Goal: Find specific page/section

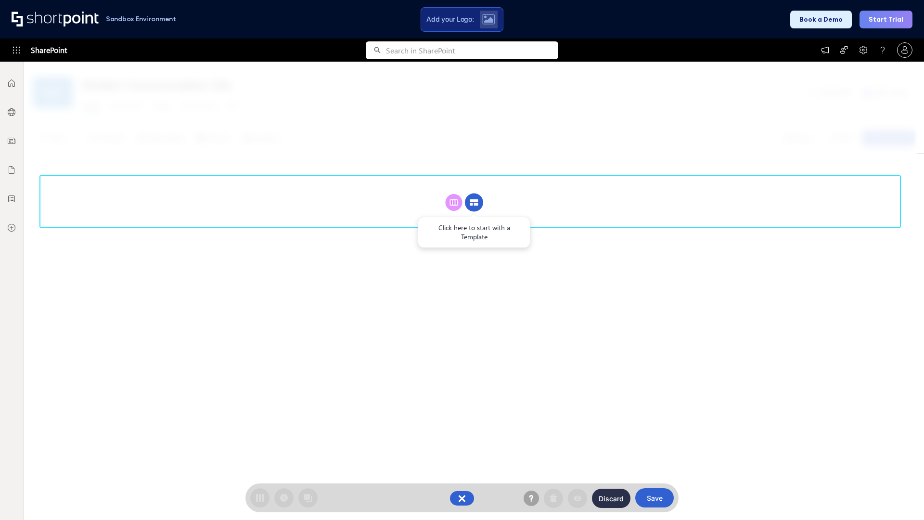
click at [474, 193] on circle at bounding box center [474, 202] width 18 height 18
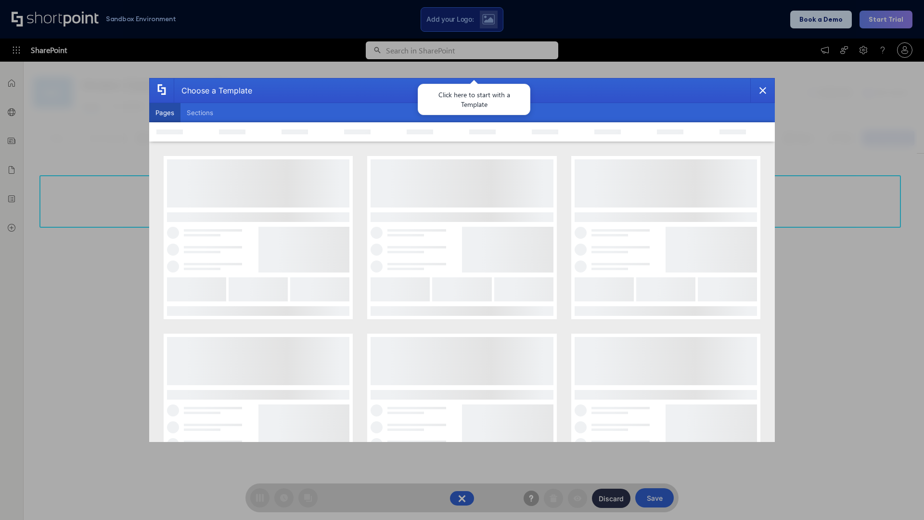
scroll to position [132, 0]
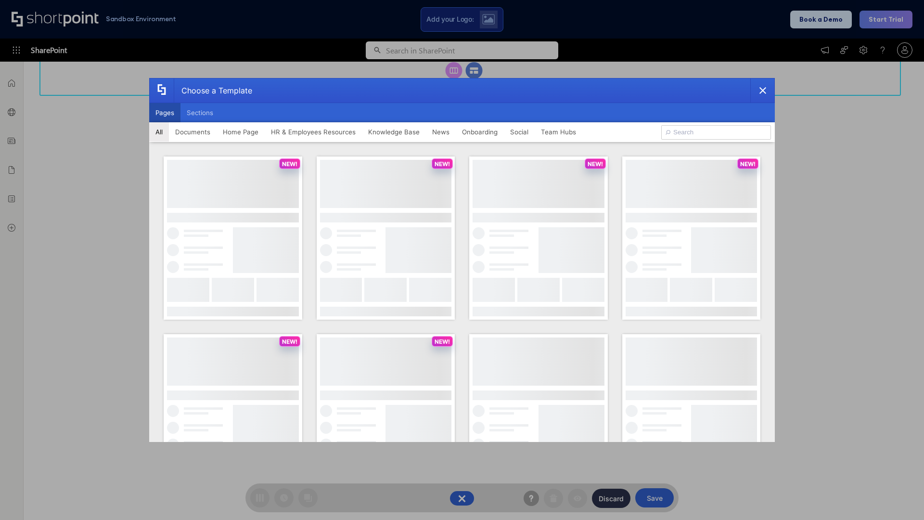
click at [165, 113] on button "Pages" at bounding box center [164, 112] width 31 height 19
type input "HR 3"
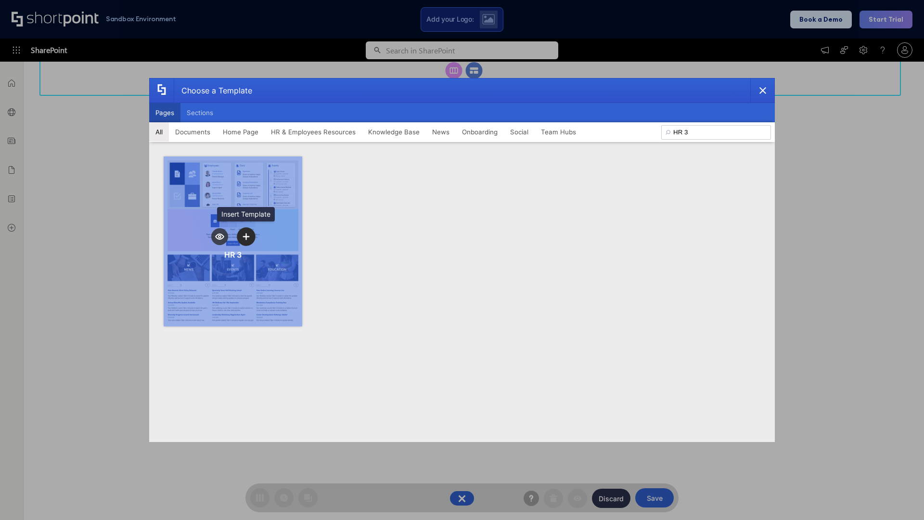
click at [246, 236] on icon "template selector" at bounding box center [246, 236] width 7 height 7
